Goal: Information Seeking & Learning: Understand process/instructions

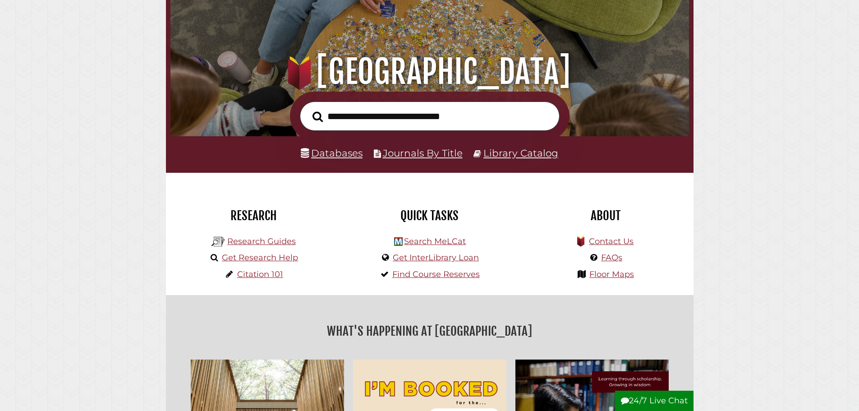
scroll to position [90, 0]
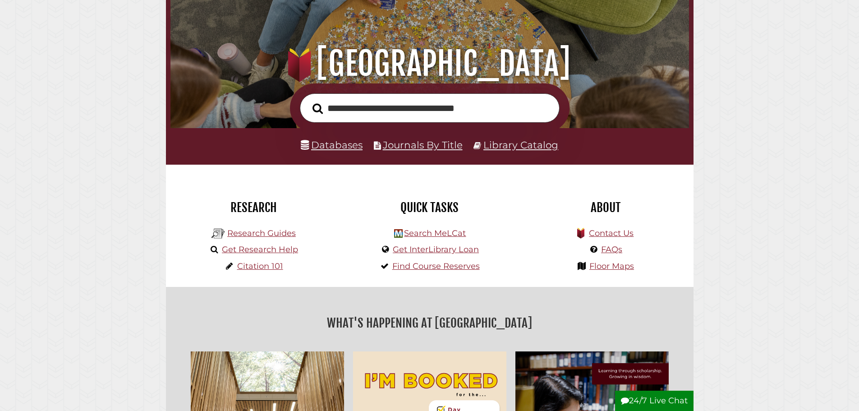
type input "**********"
click at [308, 101] on button "Search" at bounding box center [317, 109] width 19 height 16
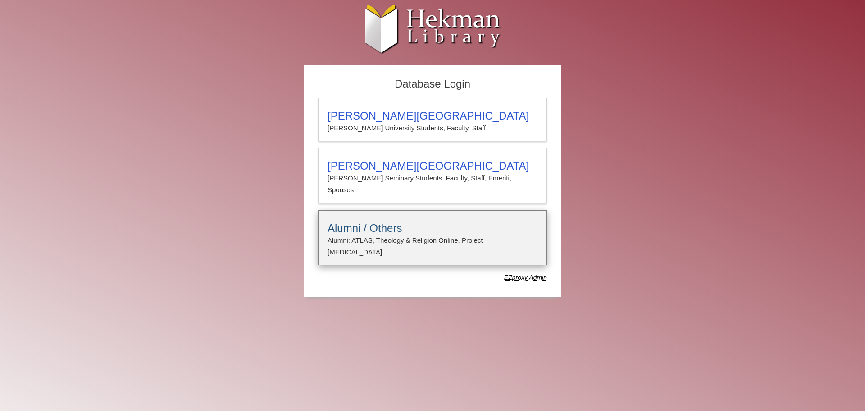
click at [352, 222] on h3 "Alumni / Others" at bounding box center [433, 228] width 210 height 13
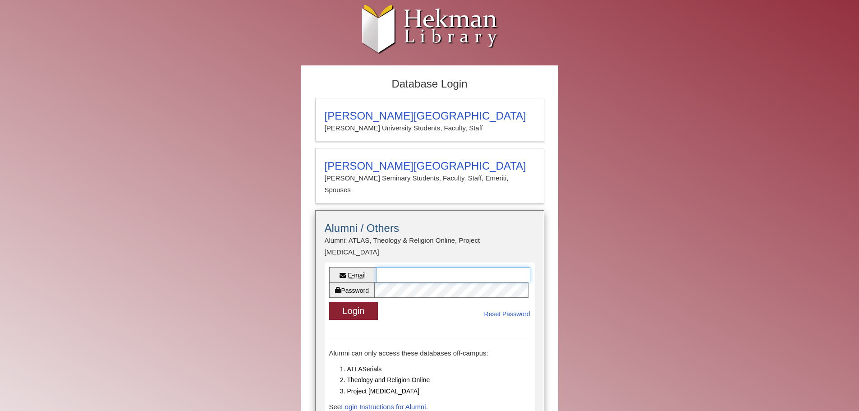
click at [432, 267] on input "E-mail" at bounding box center [453, 274] width 154 height 15
type input "**********"
click at [387, 402] on link "Login Instructions for Alumni" at bounding box center [383, 406] width 85 height 8
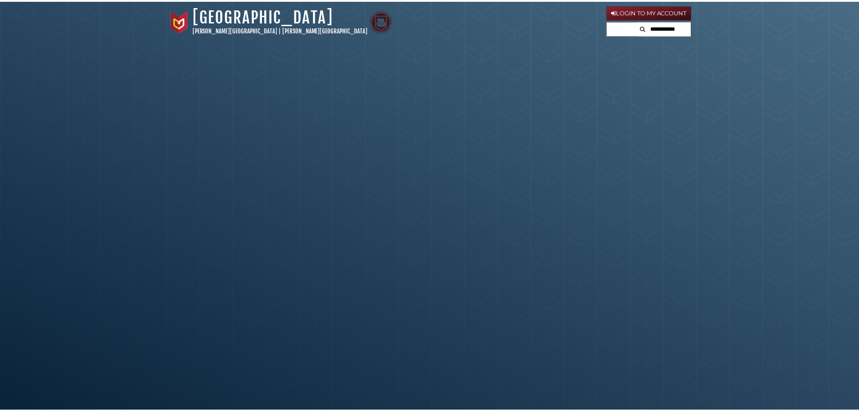
scroll to position [286, 0]
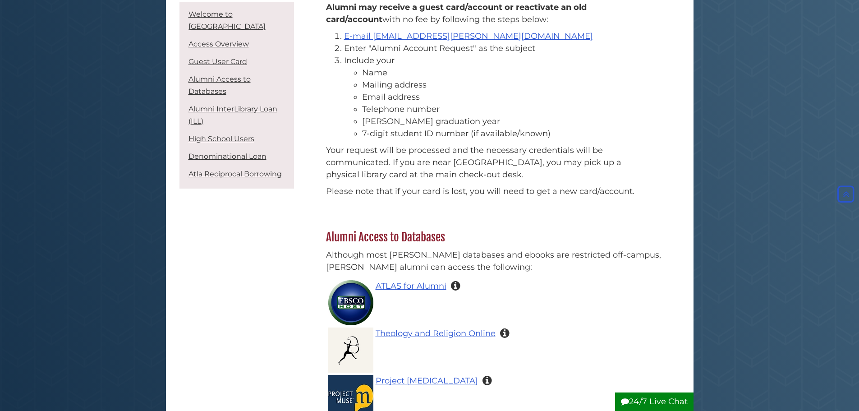
scroll to position [766, 0]
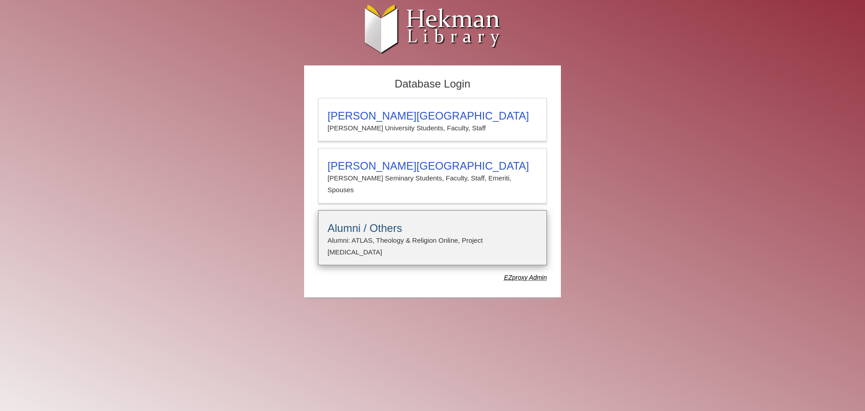
click at [387, 222] on h3 "Alumni / Others" at bounding box center [433, 228] width 210 height 13
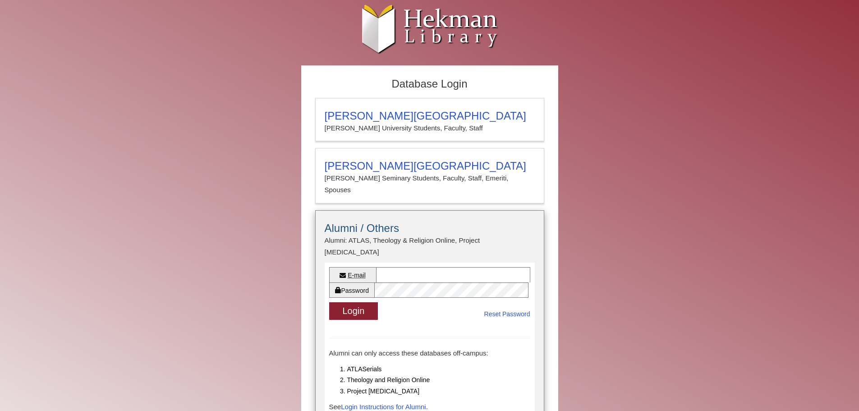
click at [530, 267] on div at bounding box center [530, 267] width 0 height 0
drag, startPoint x: 508, startPoint y: 329, endPoint x: 488, endPoint y: 307, distance: 29.7
click at [507, 347] on p "Alumni can only access these databases off-campus:" at bounding box center [429, 353] width 201 height 12
click at [409, 267] on input "E-mail" at bounding box center [453, 274] width 154 height 15
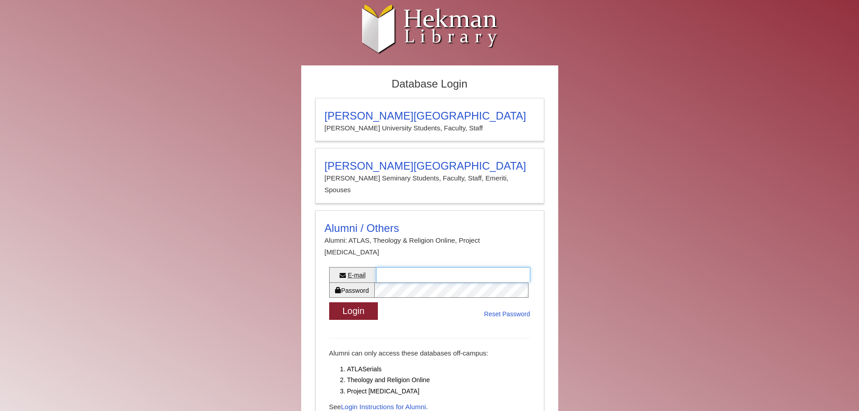
type input "**********"
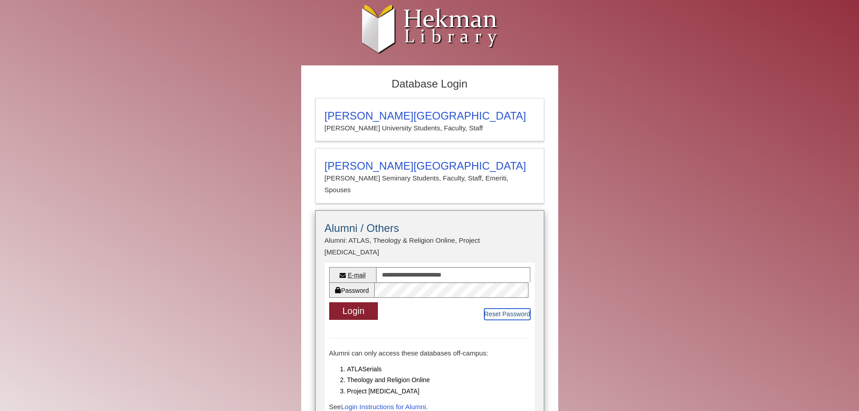
click at [508, 308] on link "Reset Password" at bounding box center [507, 313] width 46 height 11
